Goal: Task Accomplishment & Management: Use online tool/utility

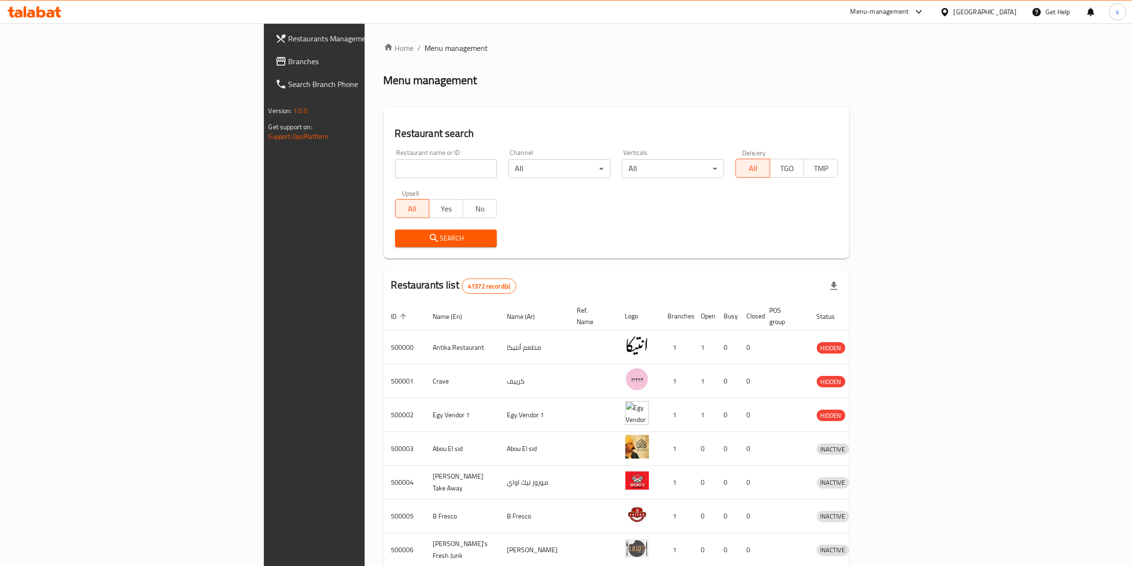
click at [395, 157] on div "Restaurant name or ID Restaurant name or ID" at bounding box center [446, 163] width 102 height 29
click at [395, 166] on input "search" at bounding box center [446, 168] width 102 height 19
paste input "779451"
type input "779451"
click at [1003, 17] on div "Egypt" at bounding box center [984, 12] width 63 height 10
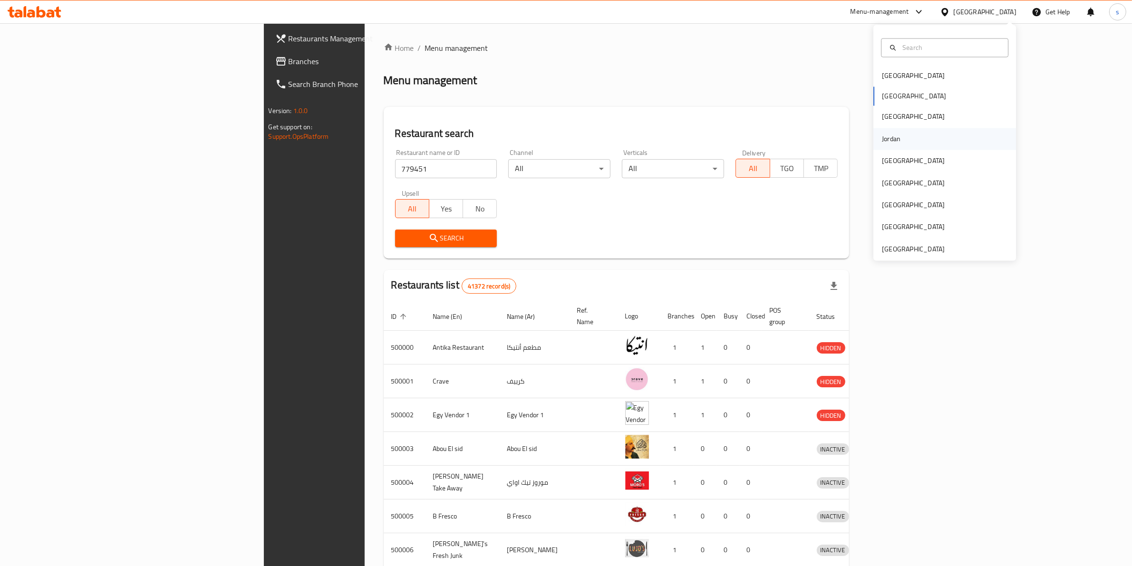
click at [890, 134] on div "Jordan" at bounding box center [891, 139] width 19 height 10
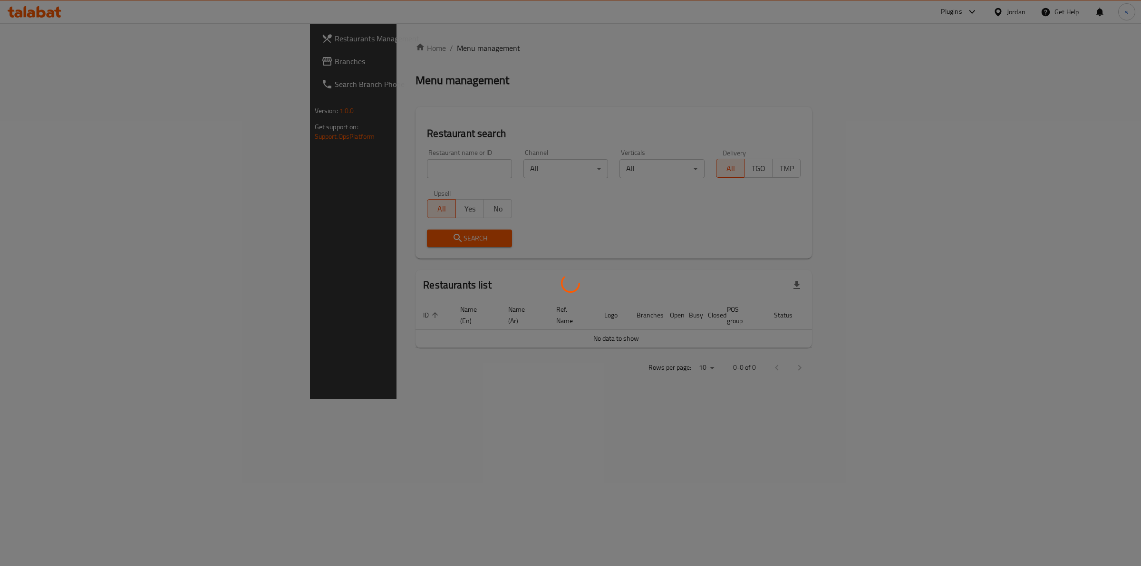
click at [383, 177] on div at bounding box center [570, 283] width 1141 height 566
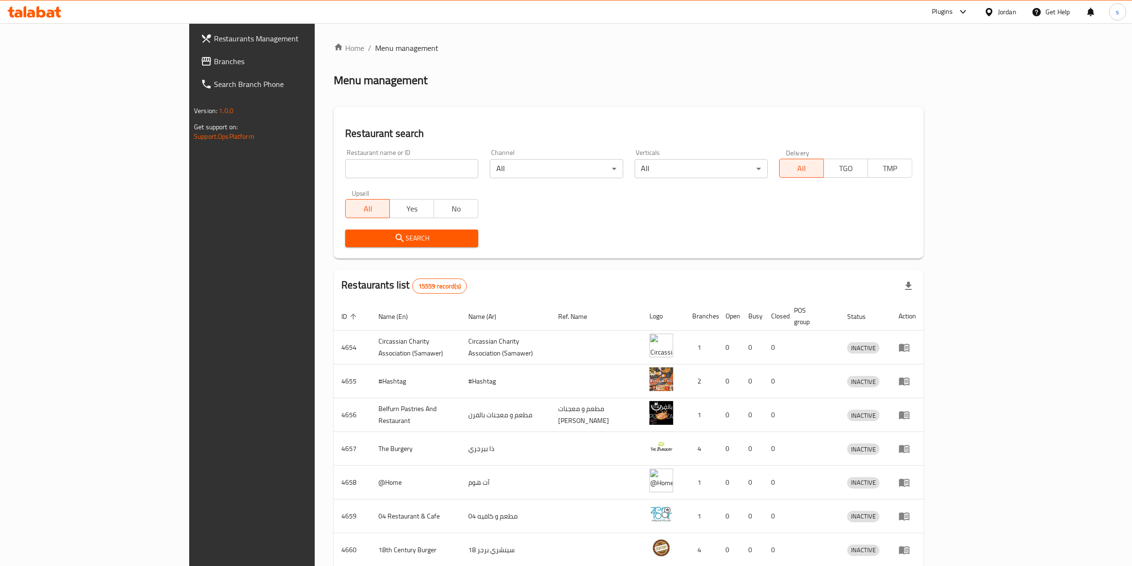
click at [378, 176] on div at bounding box center [566, 283] width 1132 height 566
click at [379, 172] on input "search" at bounding box center [411, 168] width 133 height 19
paste input "779451"
type input "779451"
click button "Search" at bounding box center [411, 239] width 133 height 18
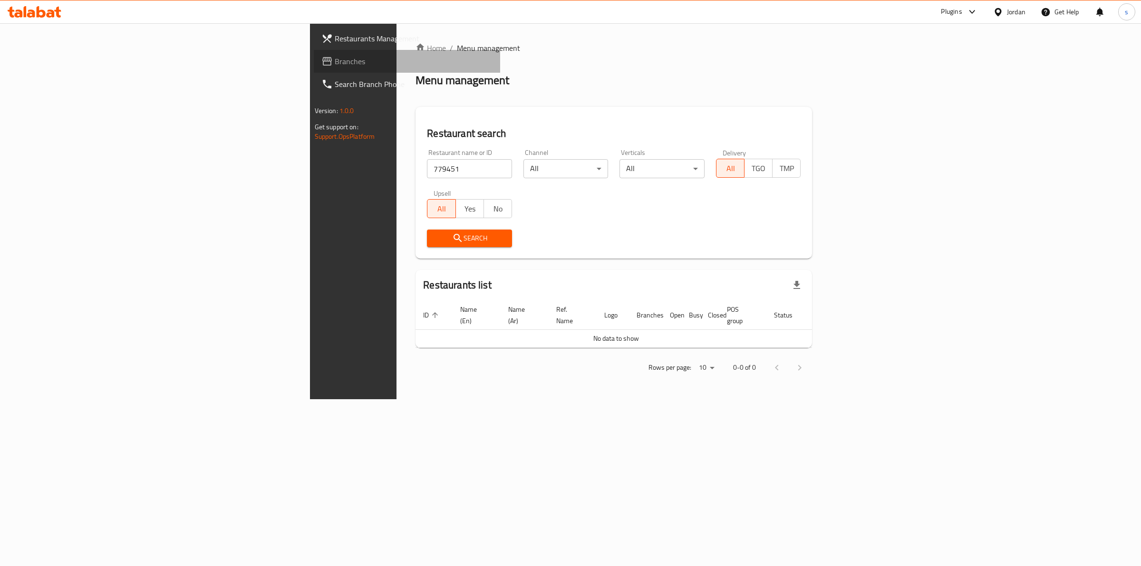
click at [335, 59] on span "Branches" at bounding box center [414, 61] width 158 height 11
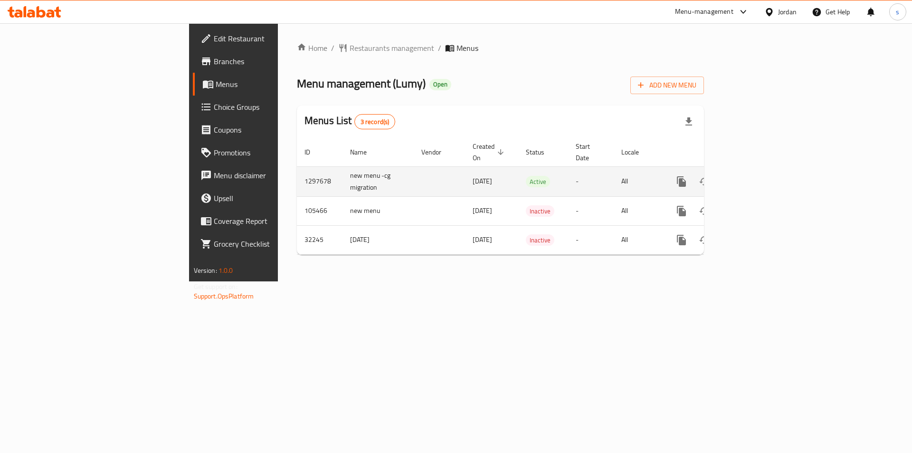
click at [297, 169] on td "1297678" at bounding box center [320, 181] width 46 height 30
copy td "1297678"
click at [756, 176] on icon "enhanced table" at bounding box center [750, 181] width 11 height 11
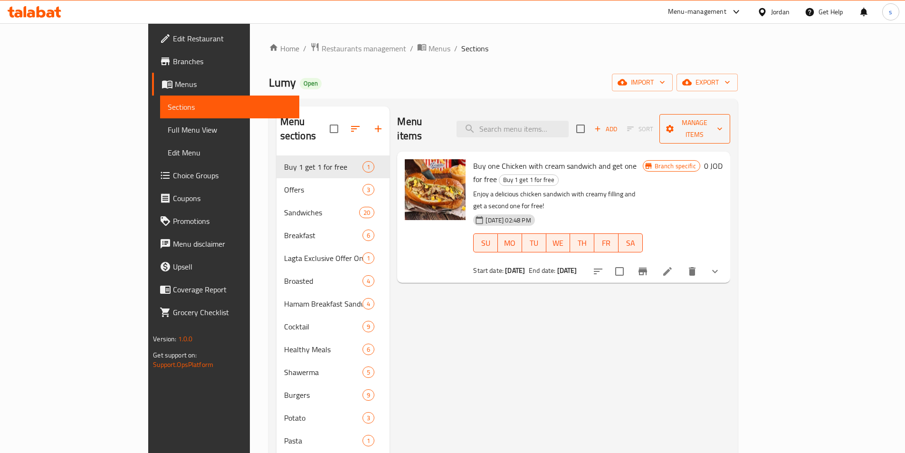
click at [723, 119] on span "Manage items" at bounding box center [695, 129] width 56 height 24
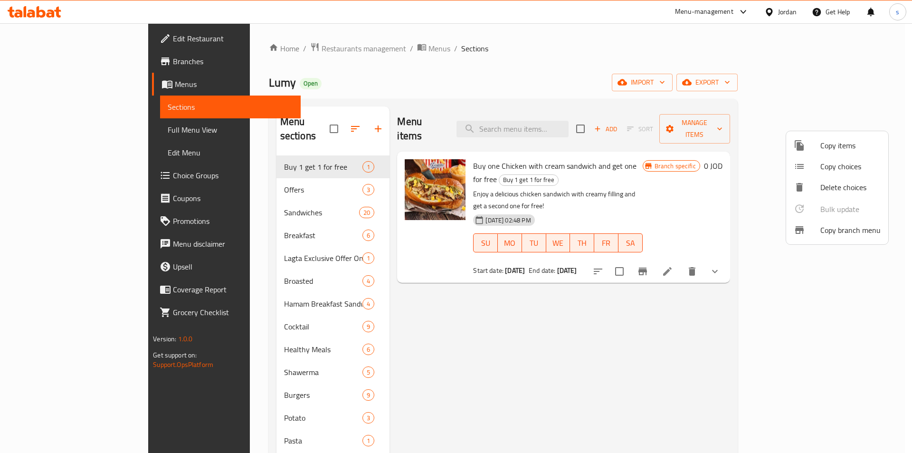
click at [836, 232] on span "Copy branch menu" at bounding box center [851, 229] width 60 height 11
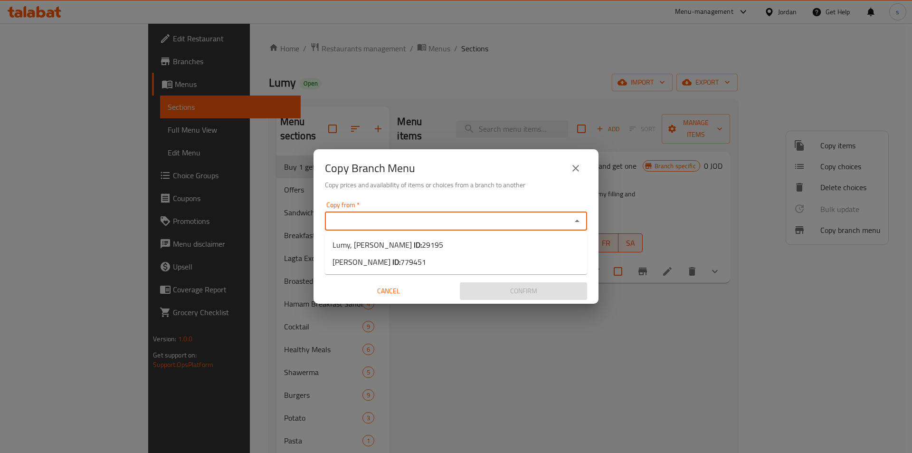
click at [372, 217] on input "Copy from   *" at bounding box center [448, 220] width 241 height 13
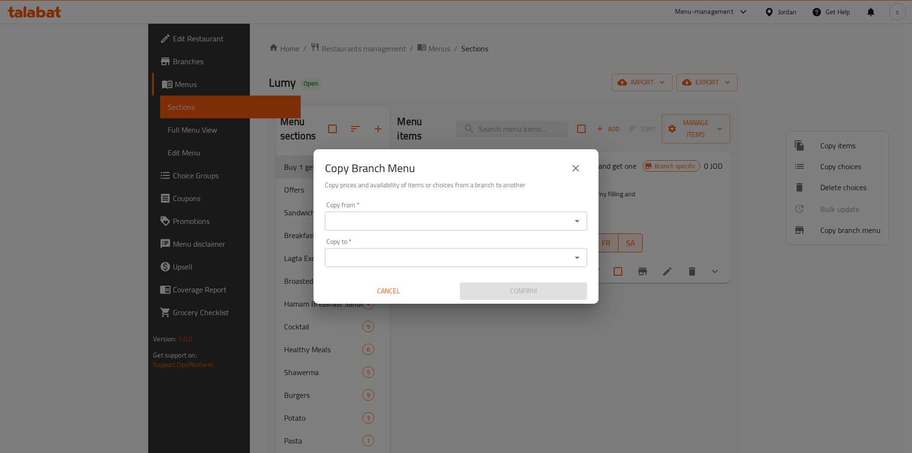
click at [372, 231] on div "Copy from   * Copy from * Copy to   * Copy to * Cancel Confirm" at bounding box center [456, 251] width 285 height 106
click at [371, 223] on input "Copy from   *" at bounding box center [448, 220] width 241 height 13
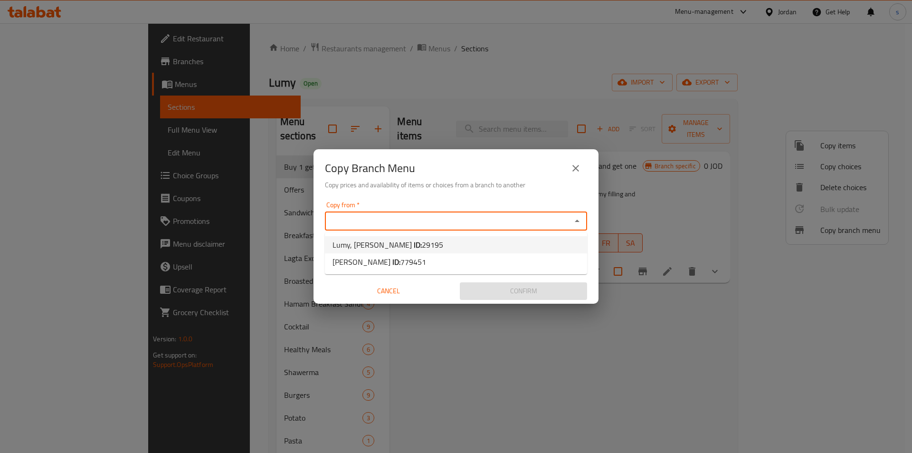
click at [414, 248] on b "ID:" at bounding box center [418, 245] width 8 height 14
type input "Lumy, Shmaisani"
click at [381, 262] on input "Copy to   *" at bounding box center [448, 257] width 241 height 13
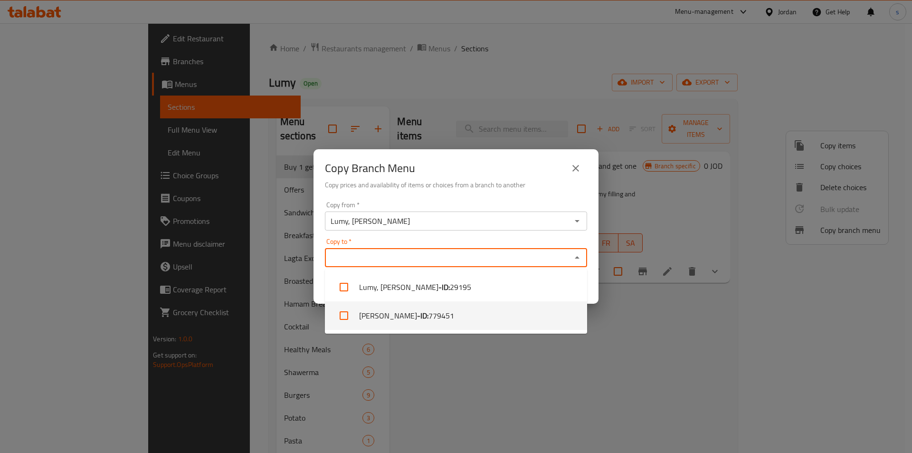
click at [378, 316] on li "Lumy, Jubaiha - ID: 779451" at bounding box center [456, 315] width 262 height 29
checkbox input "true"
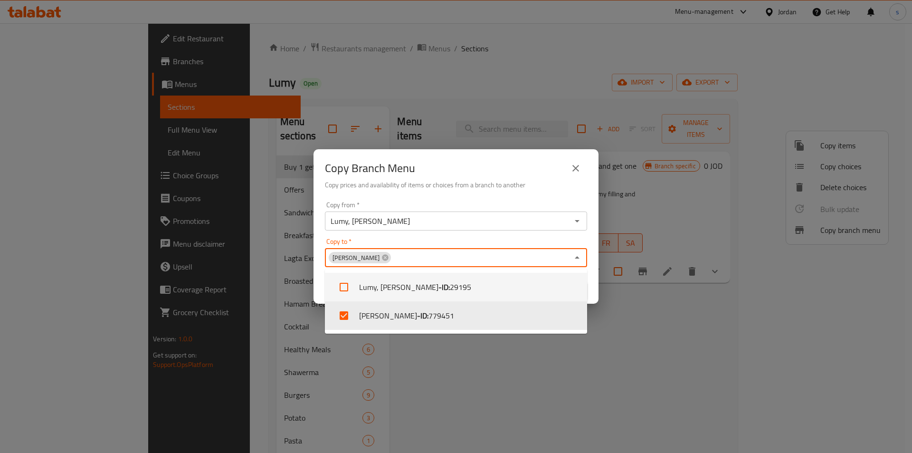
click at [464, 196] on div "Copy Branch Menu Copy prices and availability of items or choices from a branch…" at bounding box center [456, 173] width 285 height 48
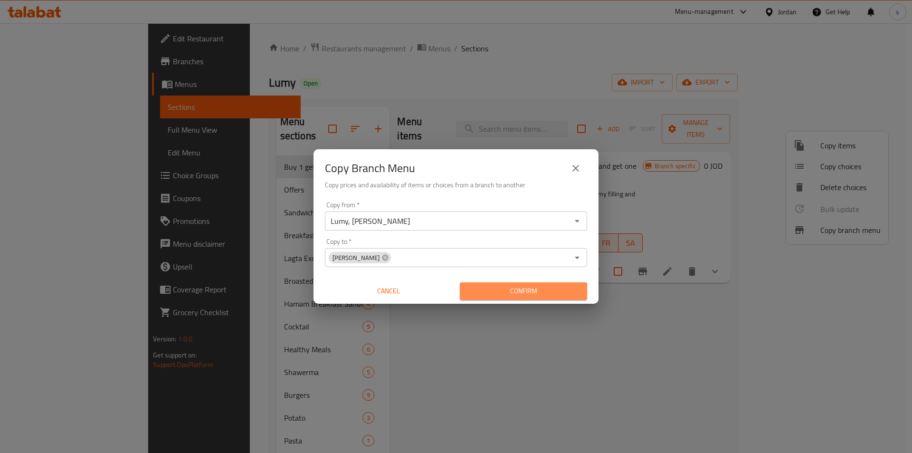
click at [516, 290] on span "Confirm" at bounding box center [524, 291] width 112 height 12
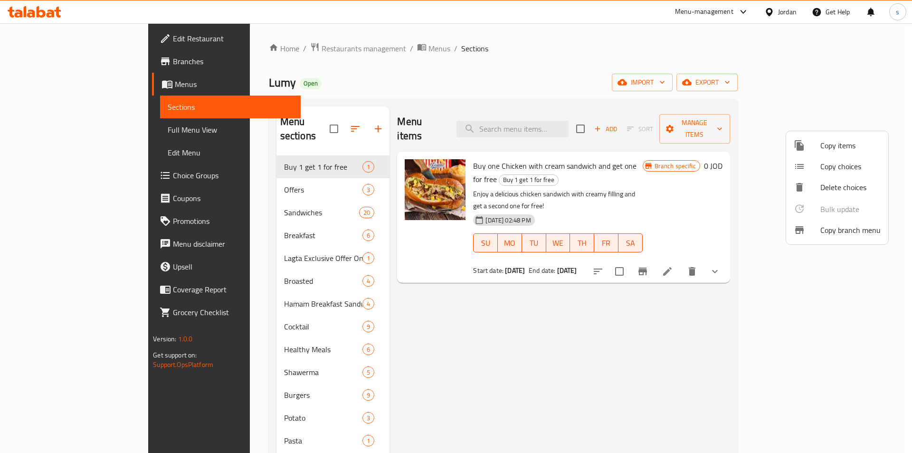
click at [42, 61] on div at bounding box center [456, 226] width 912 height 453
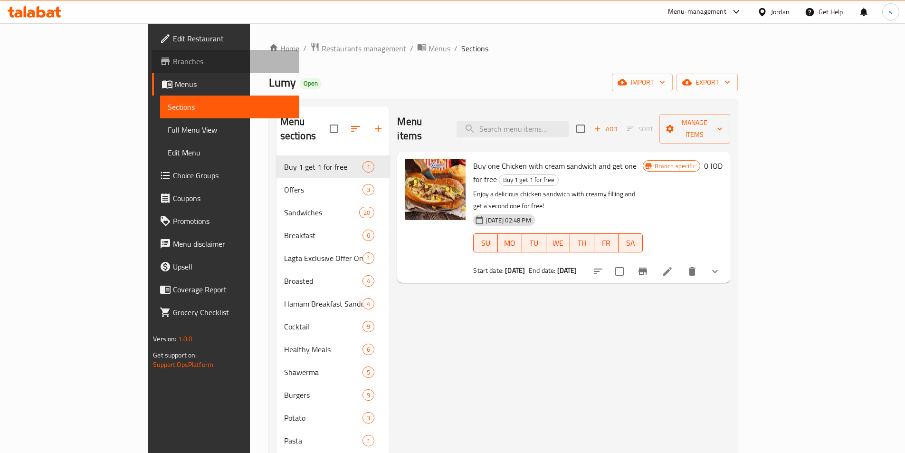
click at [173, 61] on span "Branches" at bounding box center [232, 61] width 119 height 11
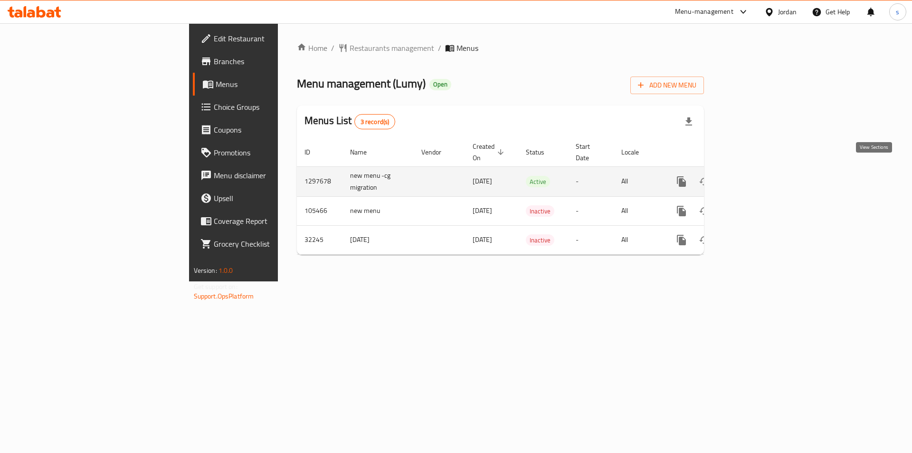
click at [755, 177] on icon "enhanced table" at bounding box center [750, 181] width 9 height 9
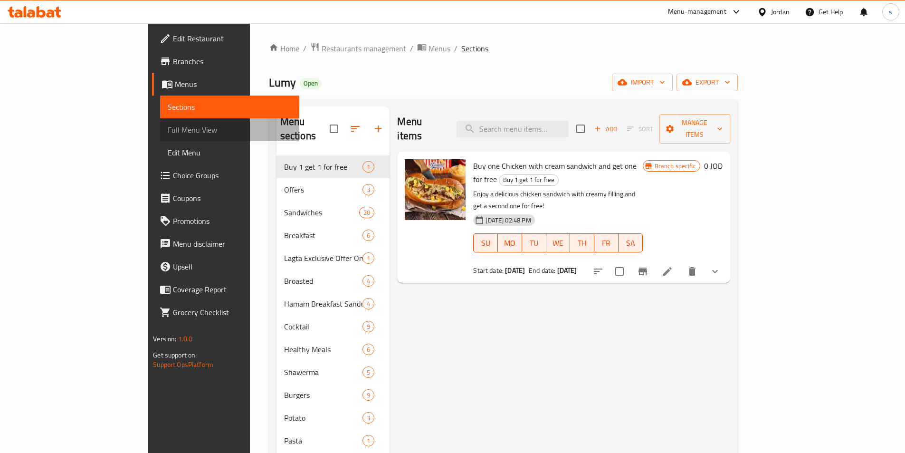
click at [168, 128] on span "Full Menu View" at bounding box center [230, 129] width 124 height 11
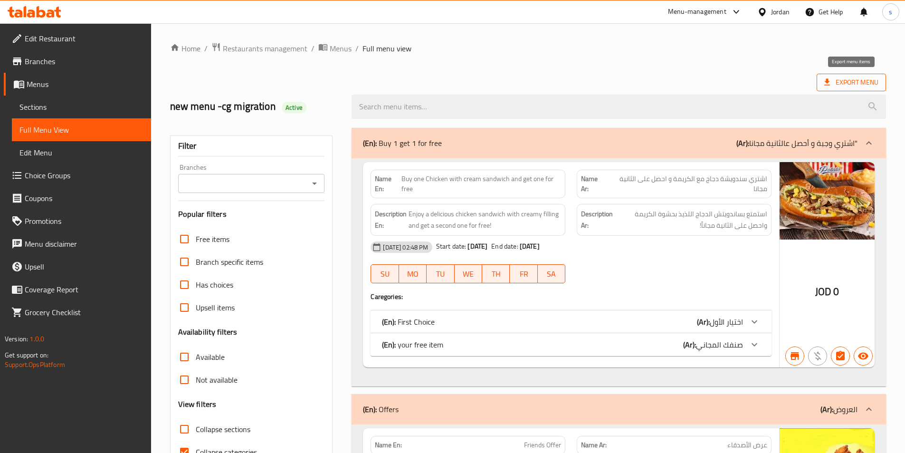
click at [854, 83] on span "Export Menu" at bounding box center [852, 83] width 54 height 12
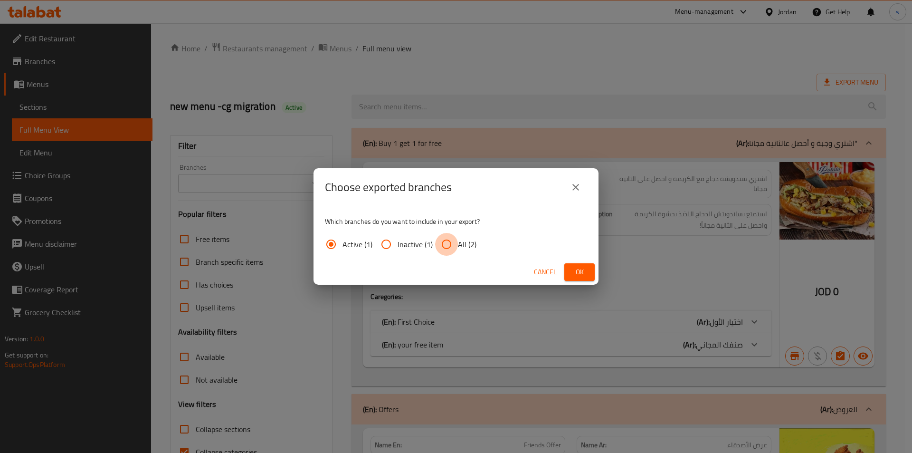
click at [448, 238] on input "All (2)" at bounding box center [446, 244] width 23 height 23
radio input "true"
click at [569, 264] on button "Ok" at bounding box center [580, 272] width 30 height 18
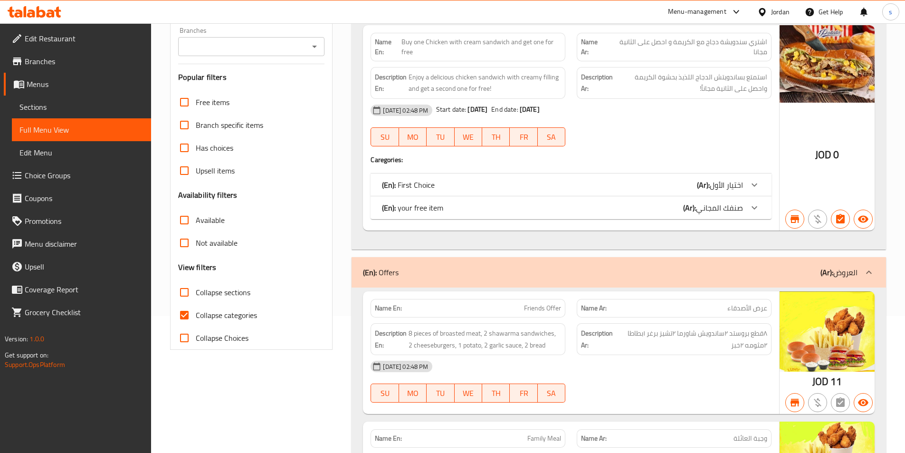
scroll to position [143, 0]
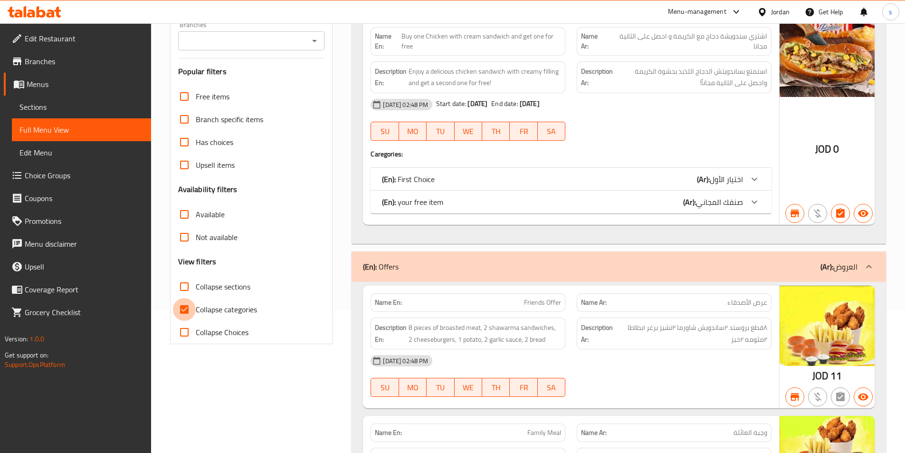
drag, startPoint x: 187, startPoint y: 310, endPoint x: 593, endPoint y: 238, distance: 412.7
click at [187, 310] on input "Collapse categories" at bounding box center [184, 309] width 23 height 23
checkbox input "false"
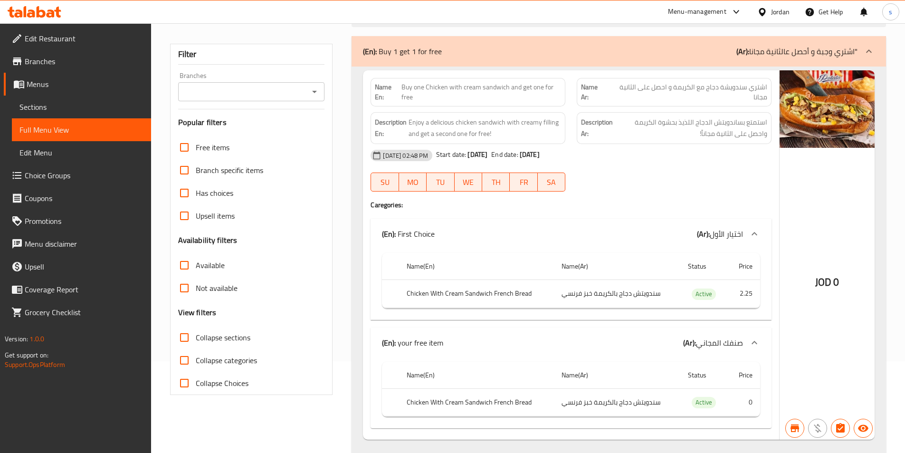
scroll to position [59, 0]
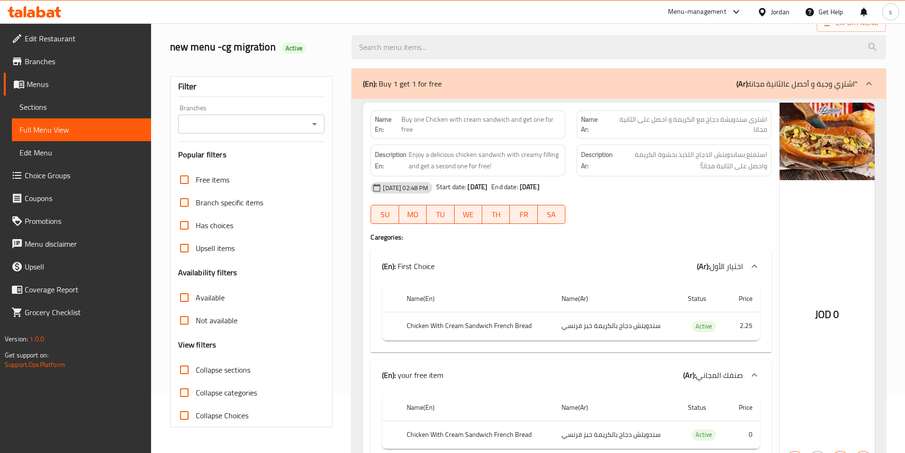
click at [58, 58] on span "Branches" at bounding box center [84, 61] width 119 height 11
